Goal: Information Seeking & Learning: Find specific fact

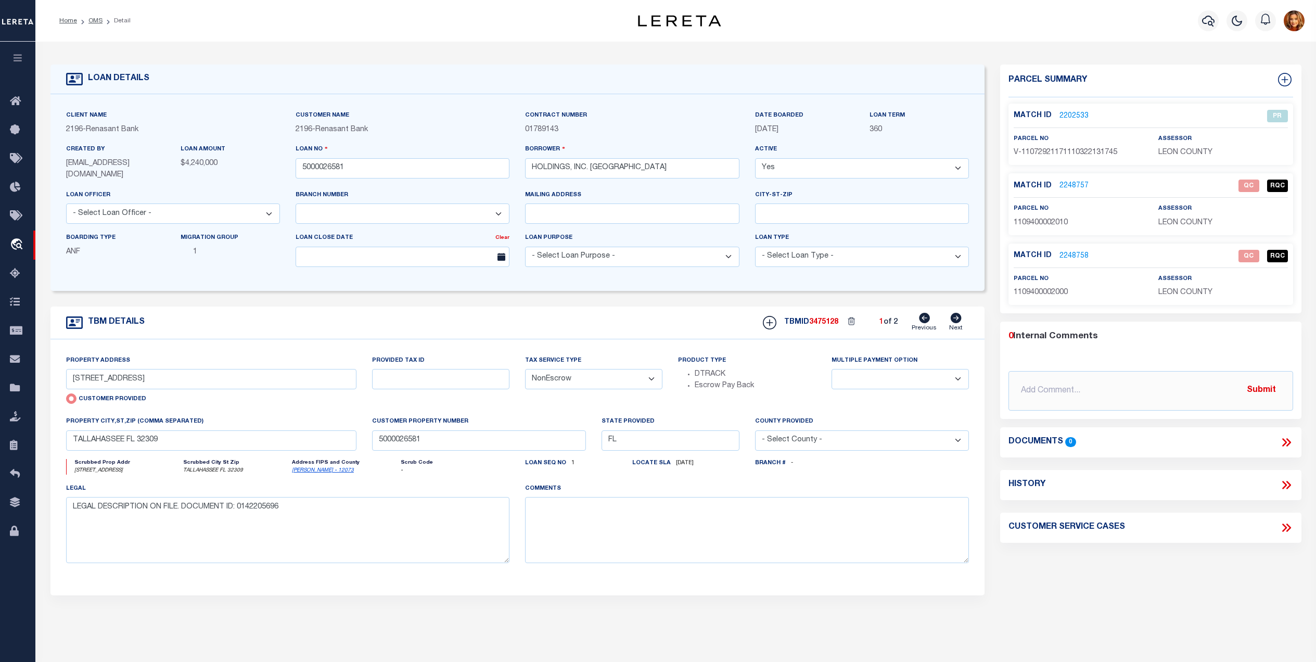
select select "4983"
select select "NonEscrow"
click at [19, 384] on icon at bounding box center [18, 388] width 17 height 13
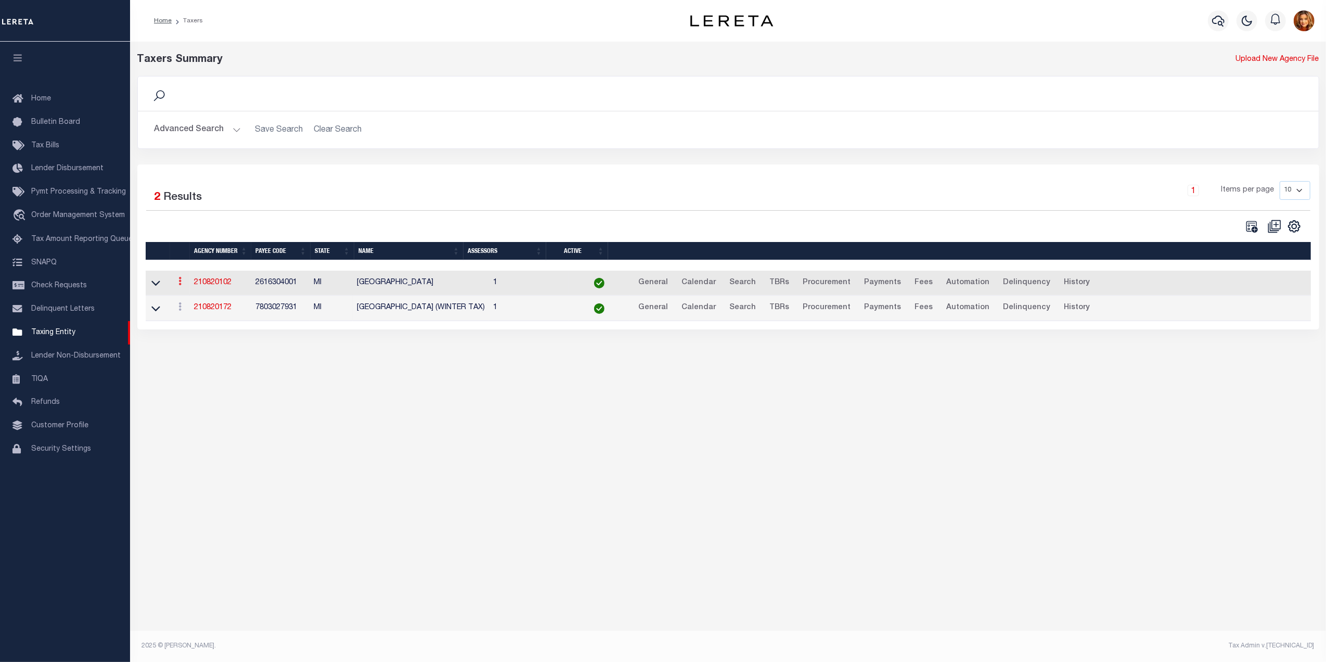
click at [177, 284] on link at bounding box center [179, 282] width 11 height 8
click at [192, 302] on link "View" at bounding box center [211, 297] width 72 height 17
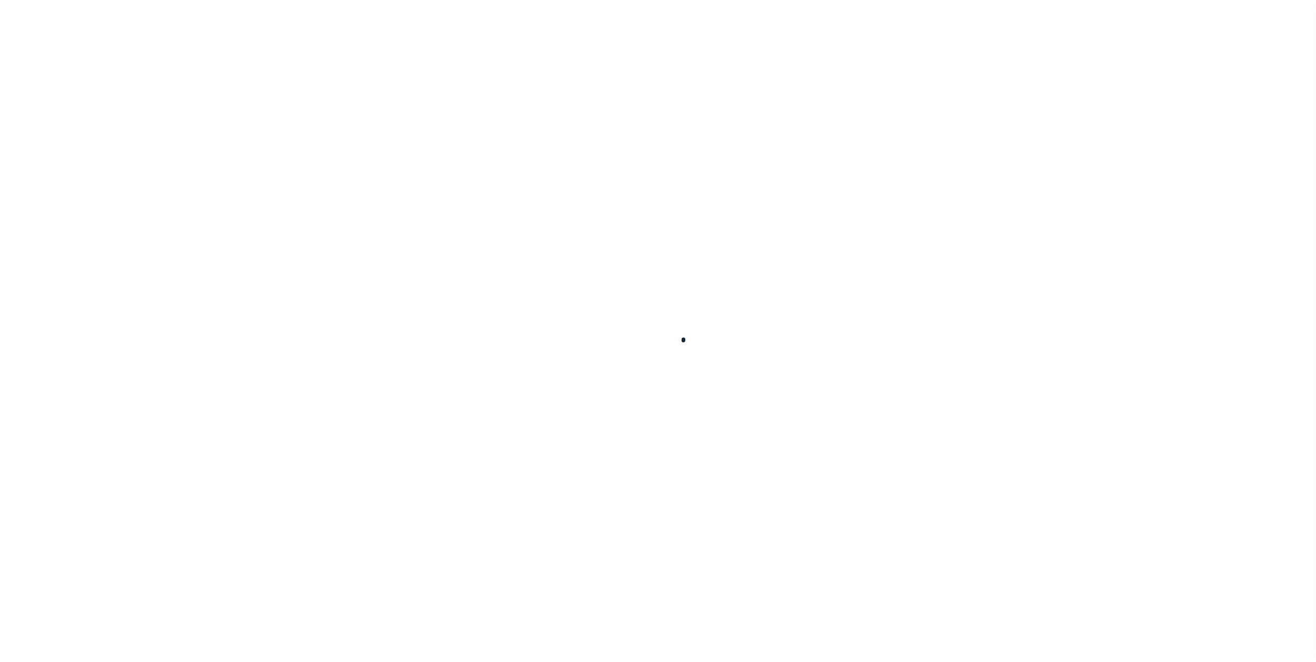
select select
checkbox input "false"
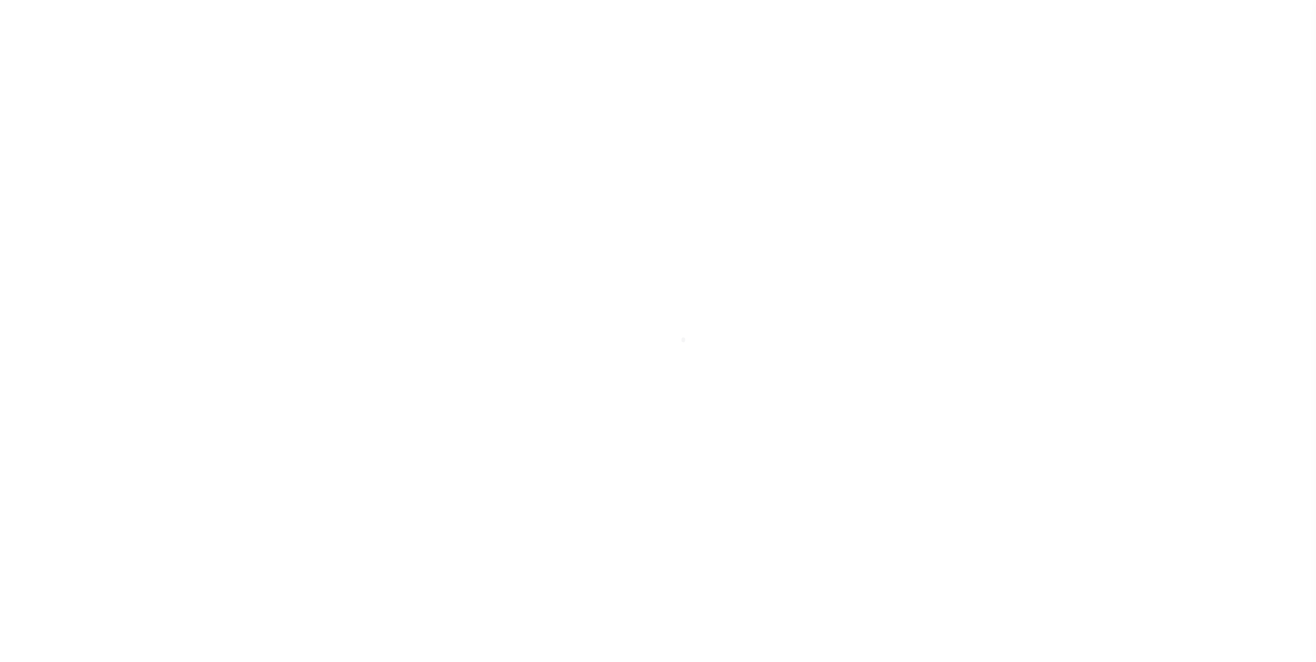
checkbox input "false"
type input "2616304001"
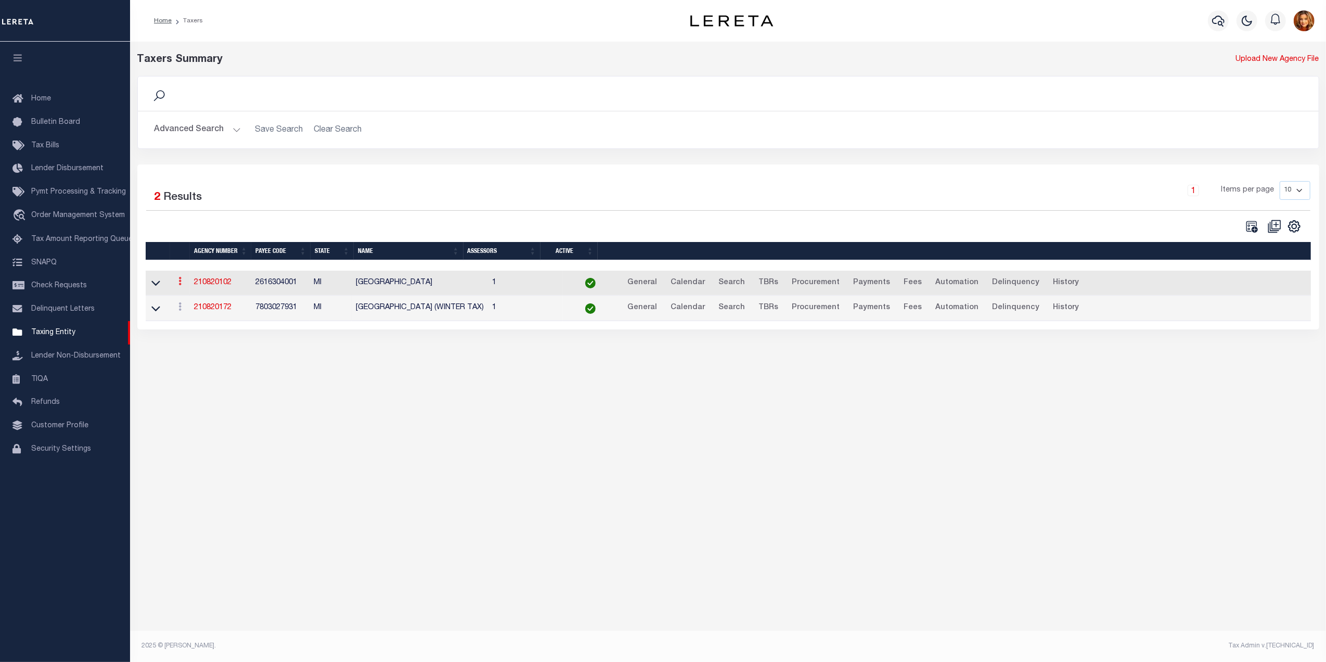
click at [181, 284] on icon at bounding box center [179, 281] width 3 height 8
click at [202, 304] on link "View" at bounding box center [211, 297] width 72 height 17
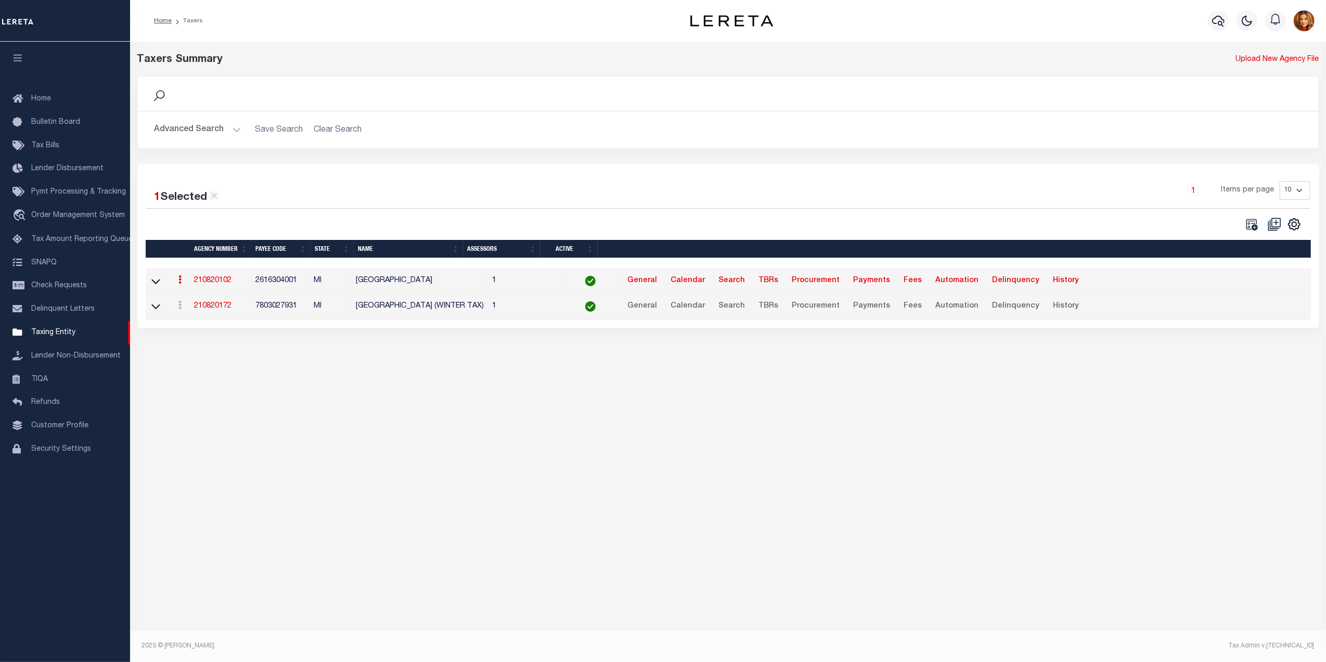
click at [206, 280] on link "210820102" at bounding box center [212, 280] width 37 height 7
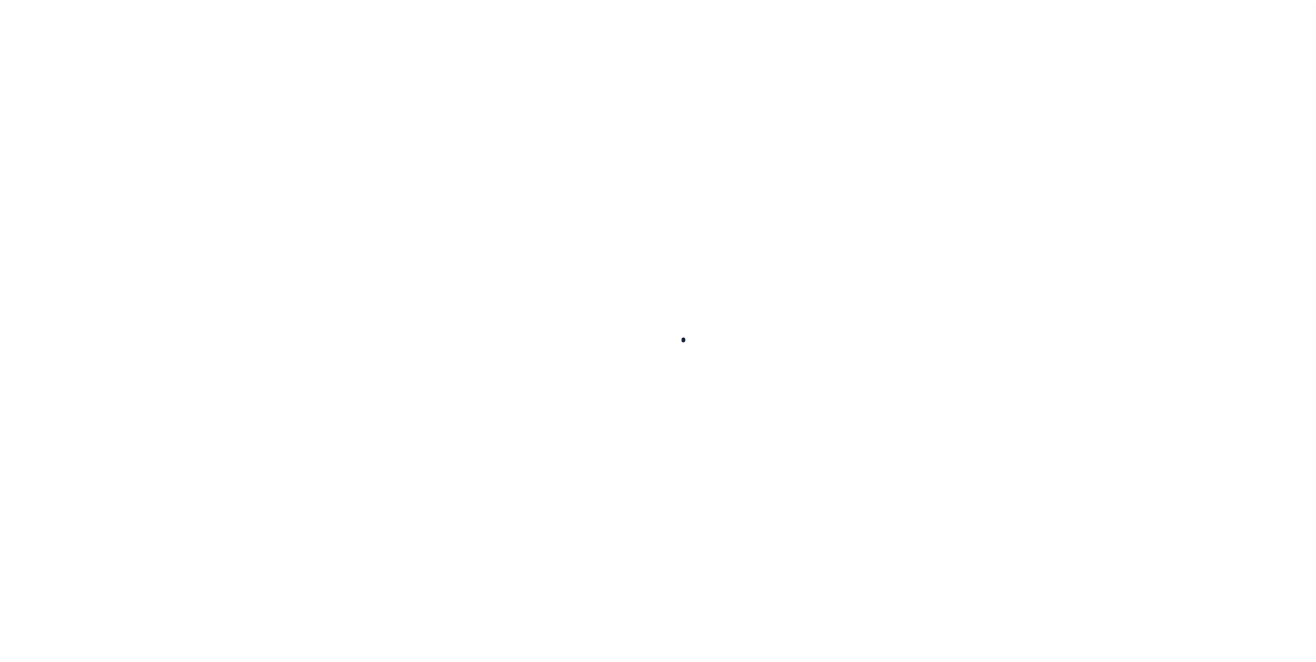
select select
checkbox input "false"
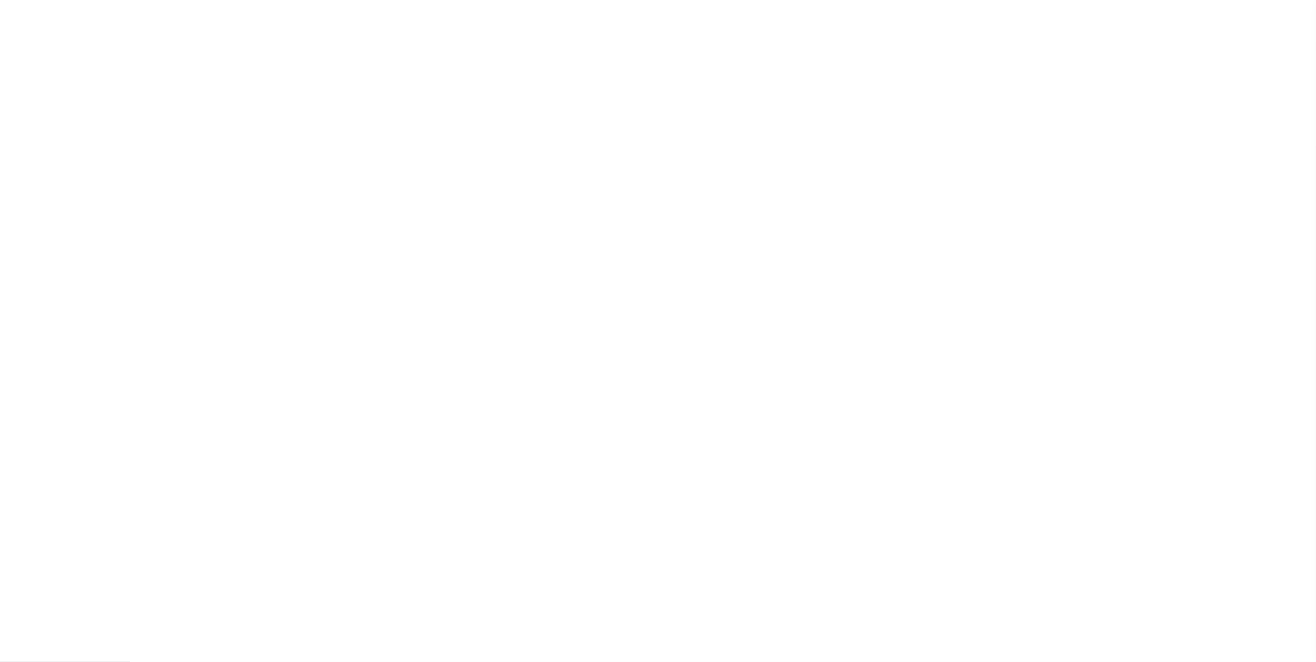
checkbox input "false"
type input "2616304001"
select select
select select "NonEscrow"
select select
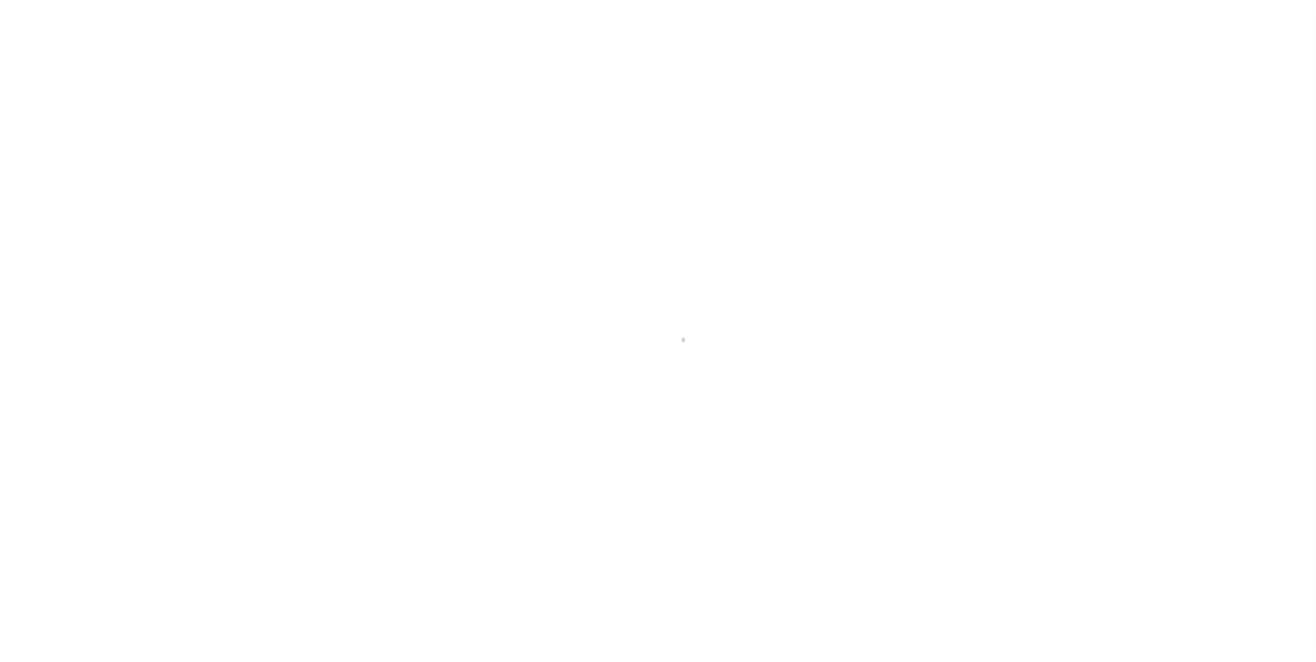
select select "4983"
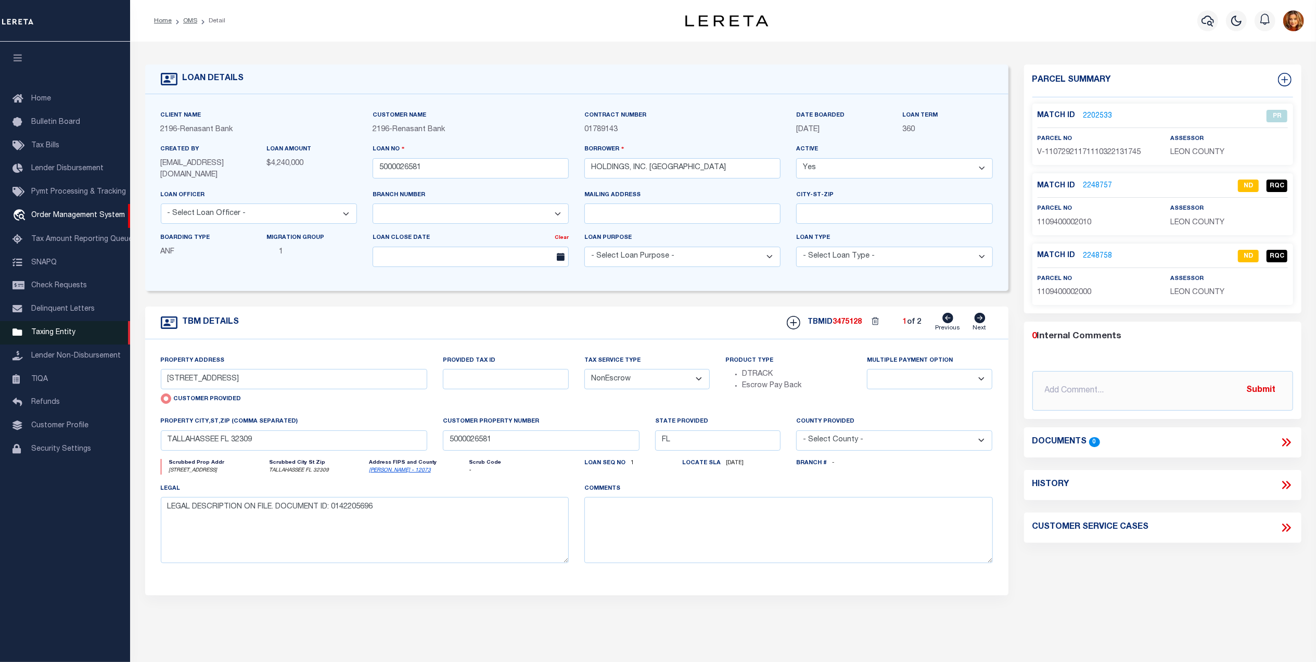
click at [55, 335] on span "Taxing Entity" at bounding box center [53, 332] width 44 height 7
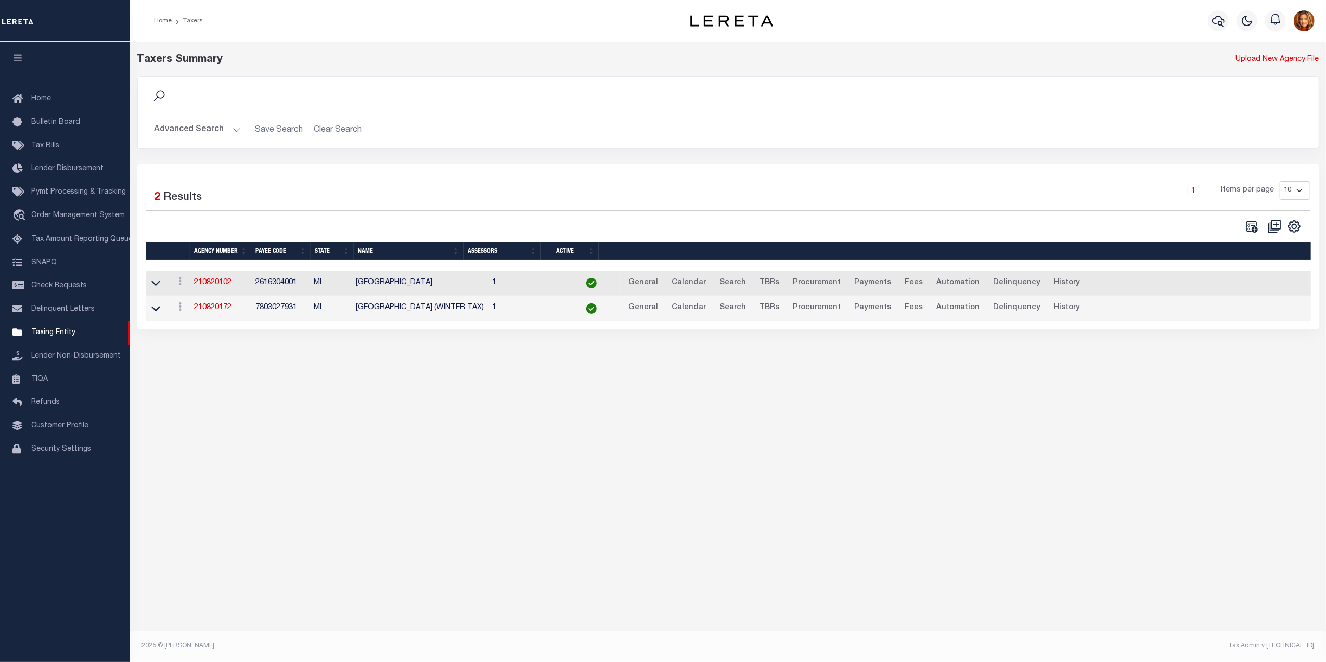
click at [169, 127] on button "Advanced Search" at bounding box center [198, 130] width 86 height 20
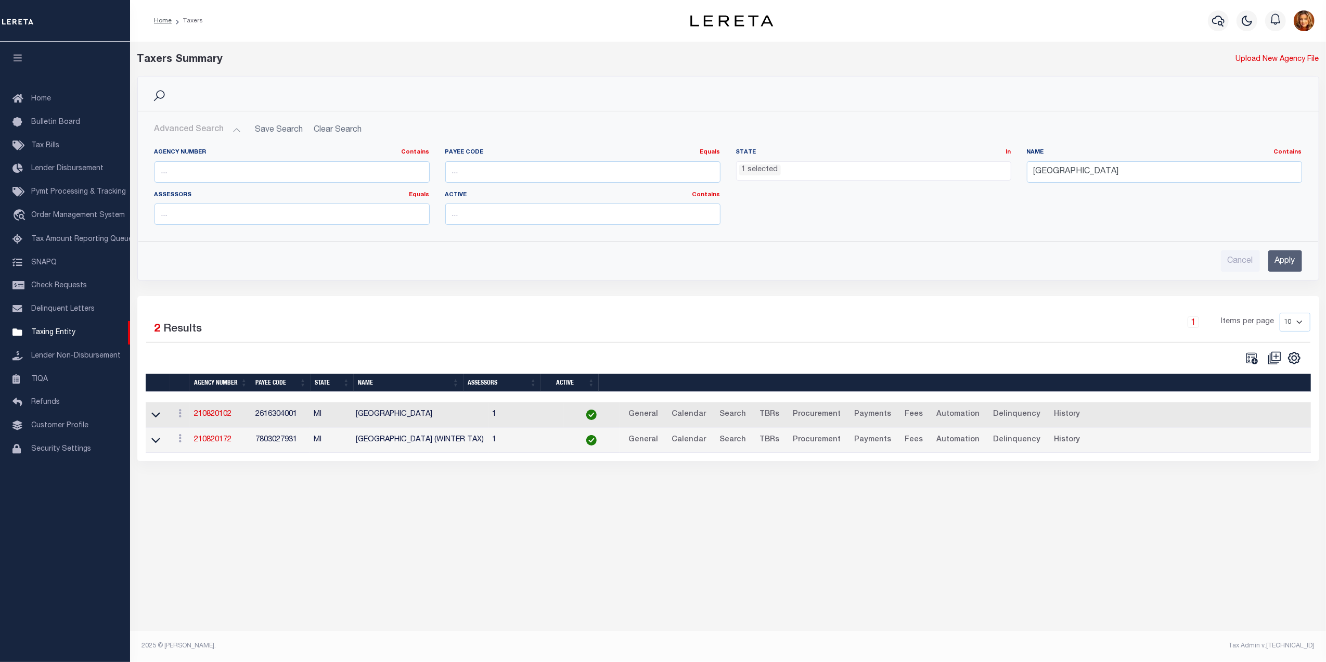
click at [1281, 265] on input "Apply" at bounding box center [1286, 260] width 34 height 21
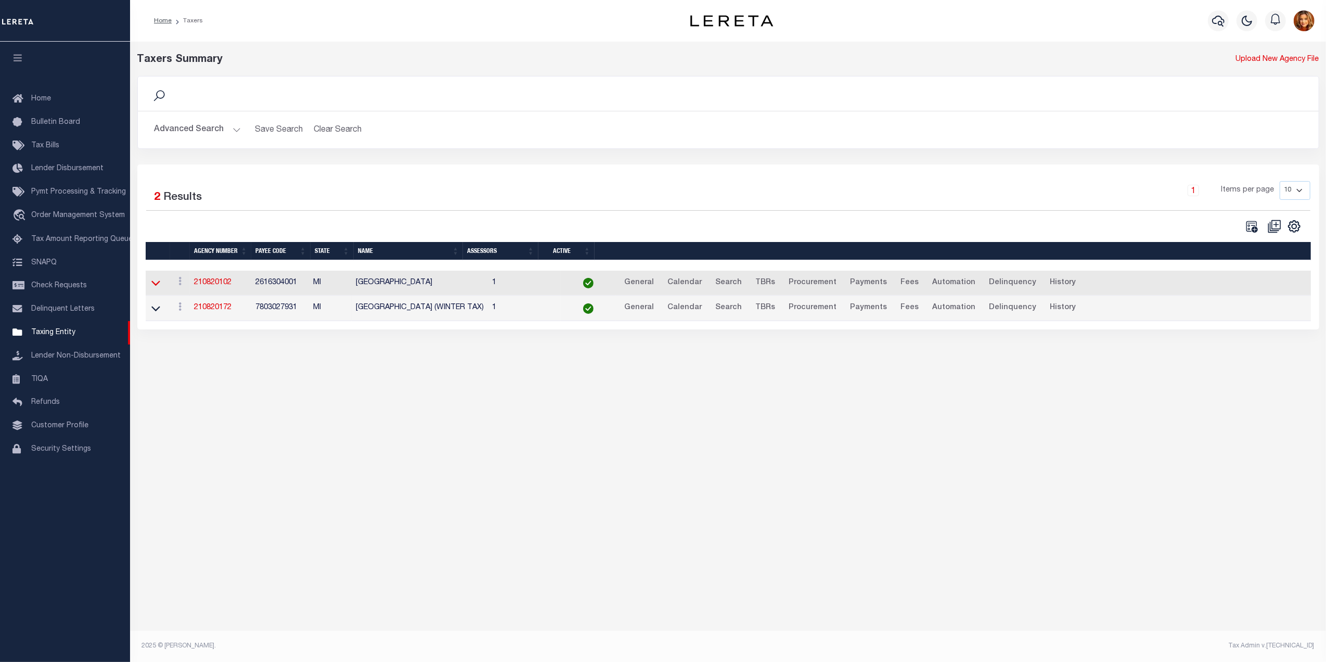
click at [155, 282] on icon at bounding box center [155, 282] width 9 height 11
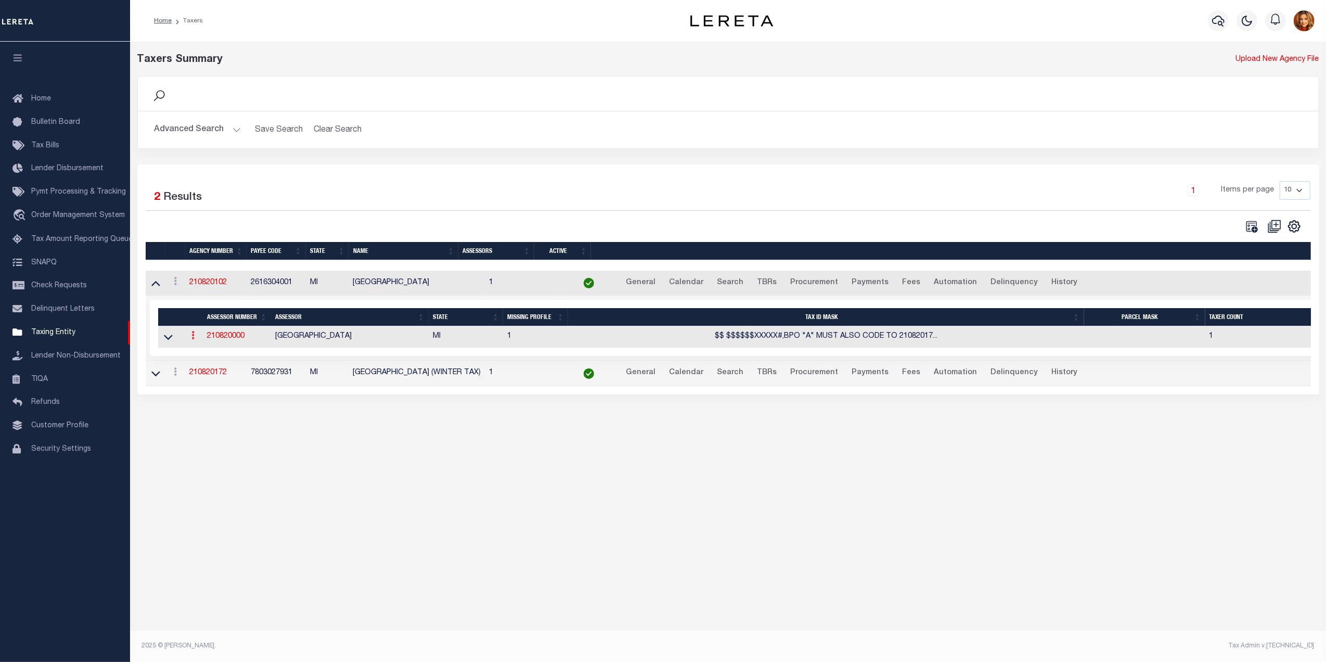
click at [192, 339] on icon at bounding box center [193, 335] width 3 height 8
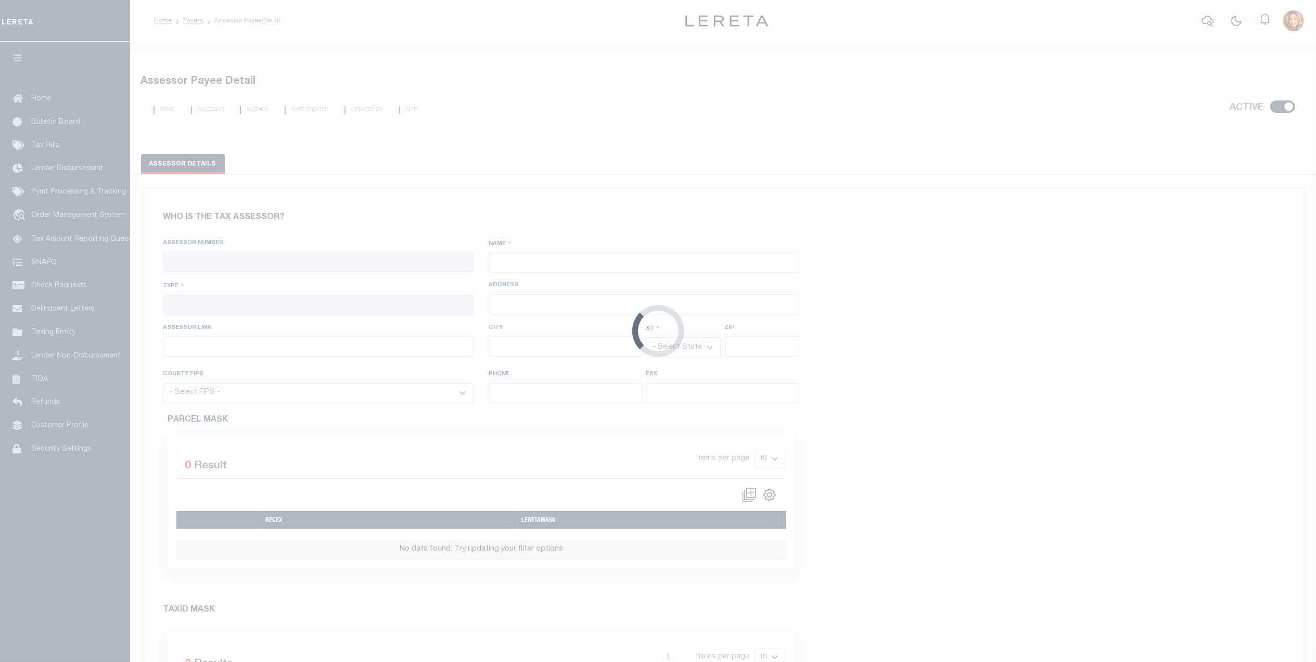
checkbox input "true"
type input "210820000"
type input "[GEOGRAPHIC_DATA]"
type input "00 - County"
type input "[STREET_ADDRESS]"
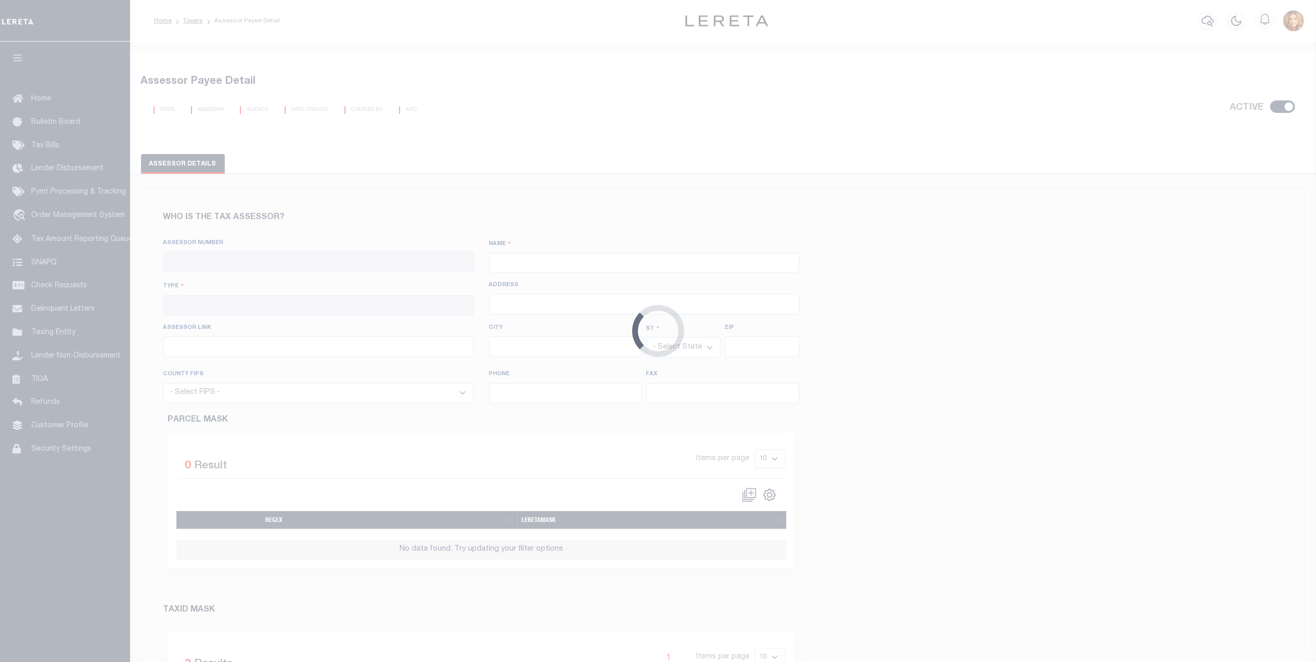
type input "[GEOGRAPHIC_DATA]"
select select "MI"
type input "48226"
select select "26163"
type input "3132245990"
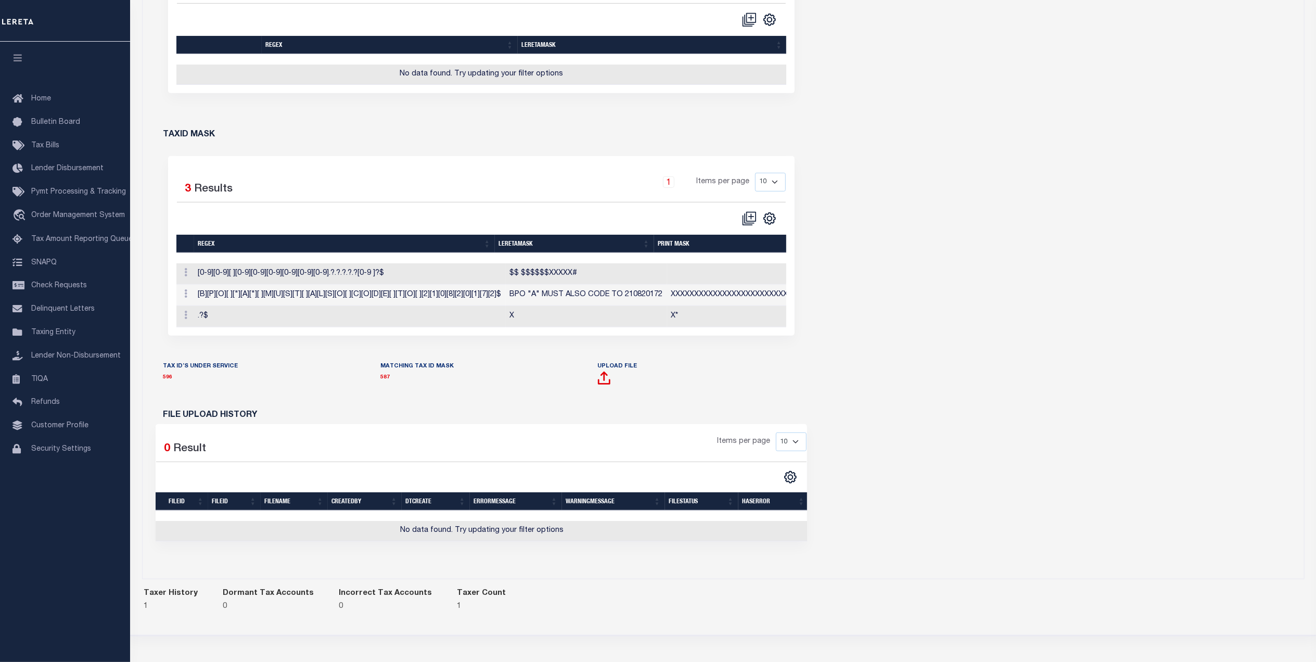
scroll to position [486, 0]
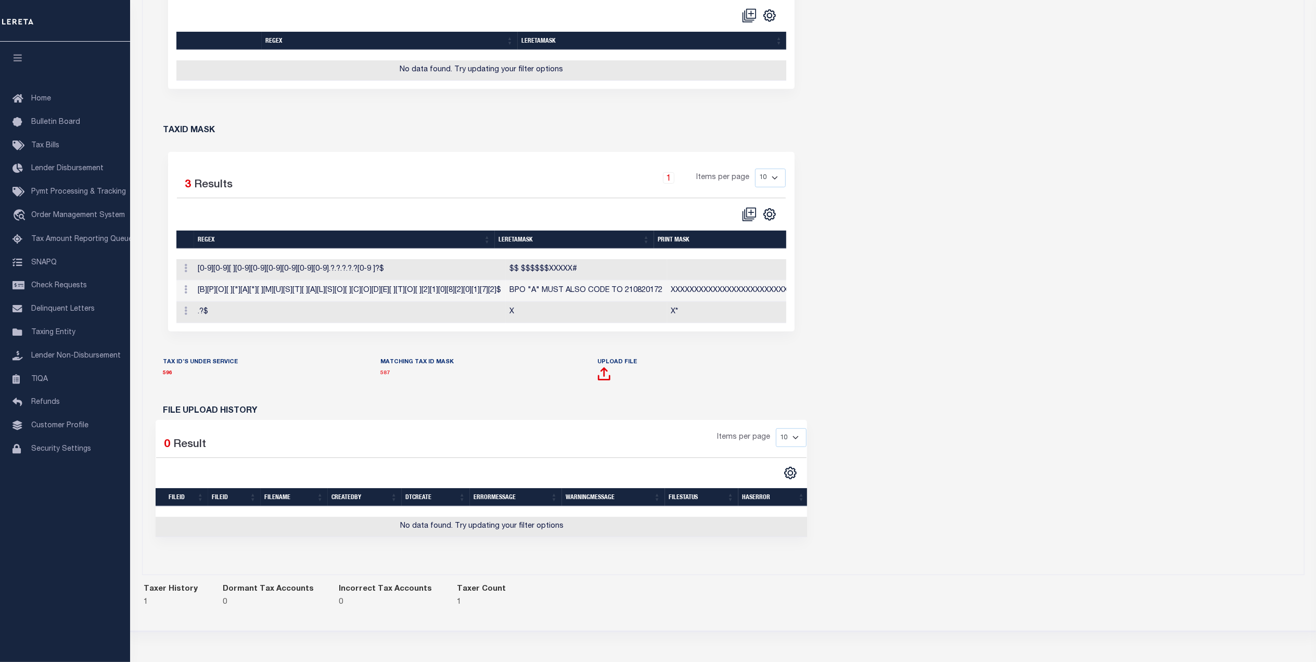
click at [384, 376] on link "587" at bounding box center [384, 373] width 9 height 5
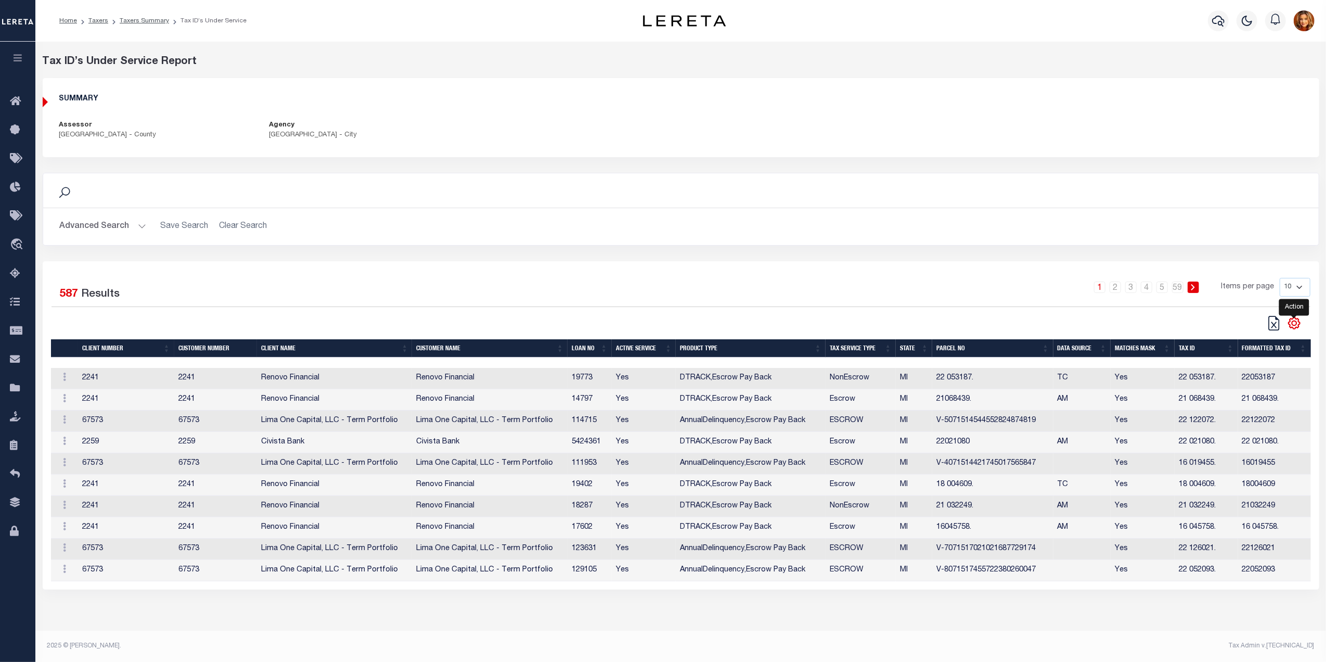
click at [1293, 325] on icon "" at bounding box center [1295, 323] width 14 height 14
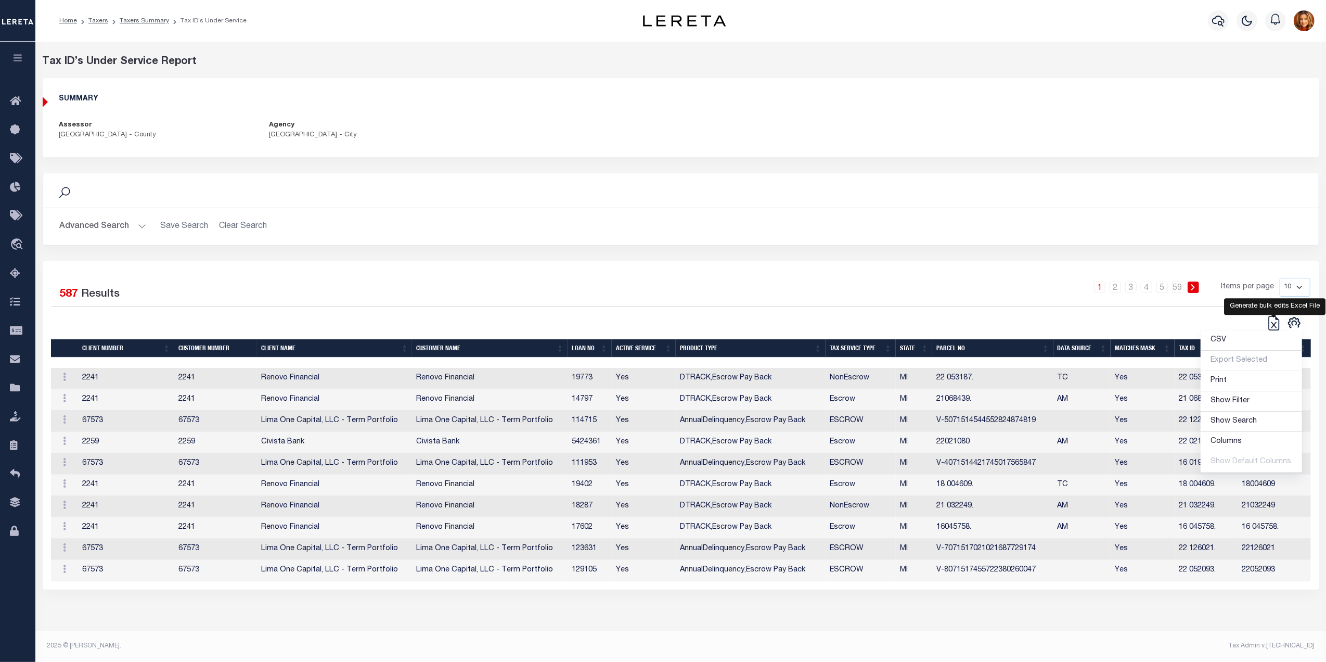
click at [1272, 327] on icon at bounding box center [1274, 323] width 15 height 15
